Goal: Transaction & Acquisition: Purchase product/service

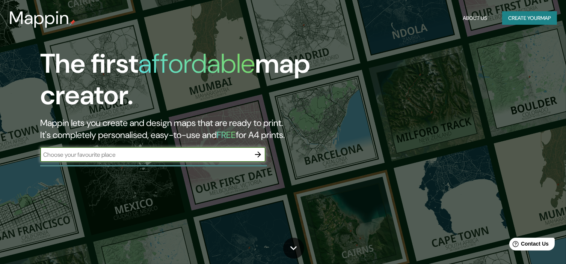
click at [105, 158] on input "text" at bounding box center [145, 154] width 210 height 9
type input "argentina [GEOGRAPHIC_DATA]"
click at [255, 156] on icon "button" at bounding box center [257, 154] width 9 height 9
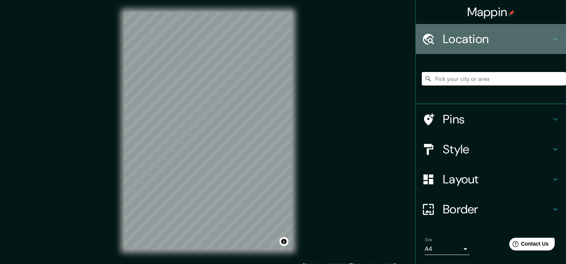
click at [545, 38] on h4 "Location" at bounding box center [496, 39] width 108 height 15
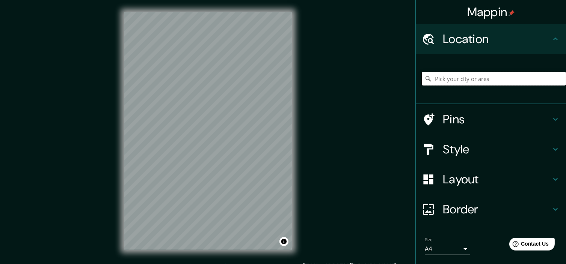
click at [449, 77] on input "Pick your city or area" at bounding box center [493, 79] width 144 height 14
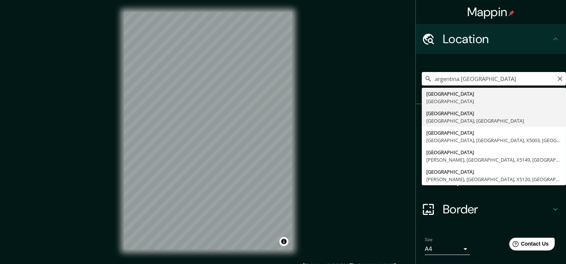
type input "[GEOGRAPHIC_DATA], [GEOGRAPHIC_DATA], [GEOGRAPHIC_DATA]"
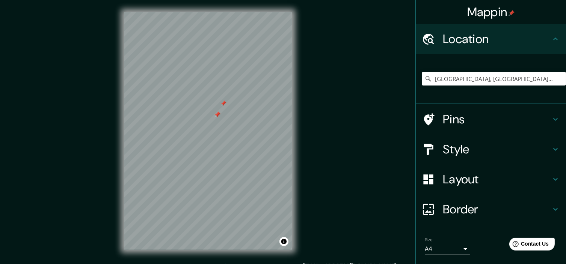
click at [214, 12] on div at bounding box center [208, 12] width 168 height 0
click at [214, 117] on div at bounding box center [217, 115] width 6 height 6
